Goal: Information Seeking & Learning: Check status

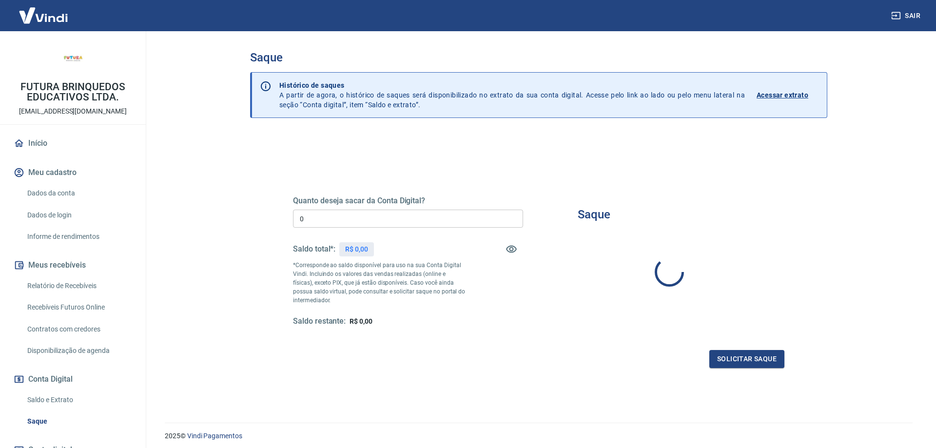
type input "R$ 0,00"
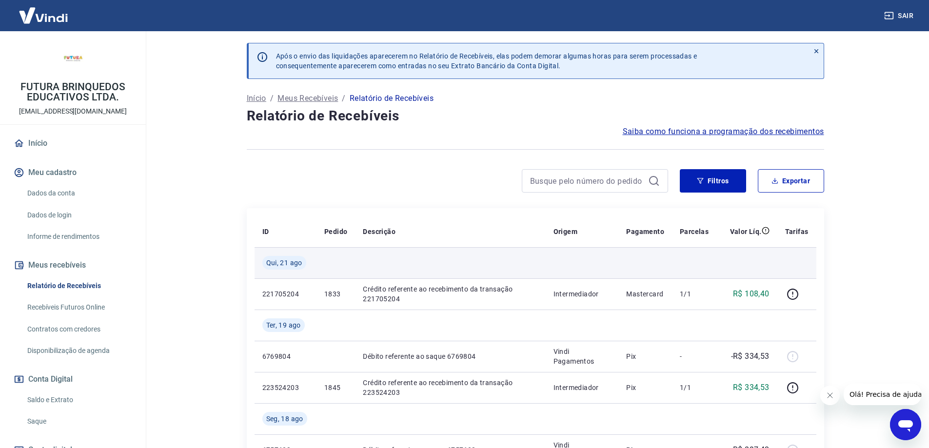
click at [284, 270] on td "Qui, 21 ago" at bounding box center [286, 262] width 62 height 31
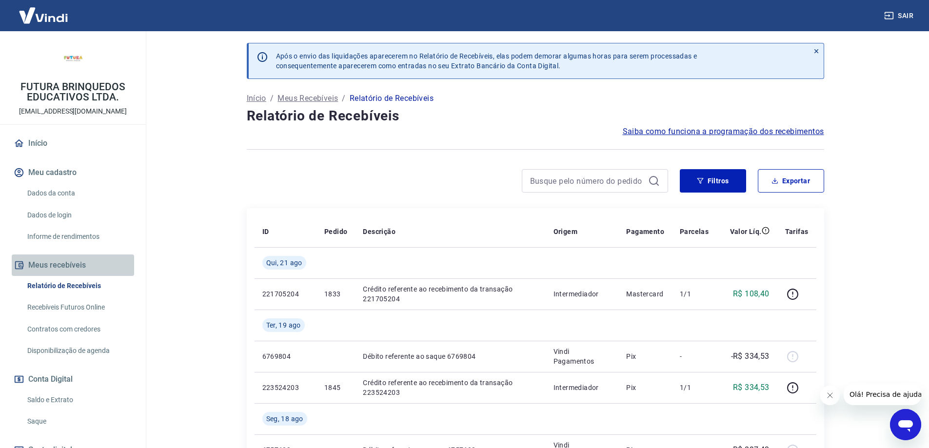
click at [98, 267] on button "Meus recebíveis" at bounding box center [73, 265] width 122 height 21
click at [98, 290] on link "Relatório de Recebíveis" at bounding box center [78, 286] width 111 height 20
click at [46, 309] on link "Recebíveis Futuros Online" at bounding box center [78, 307] width 111 height 20
